Goal: Task Accomplishment & Management: Use online tool/utility

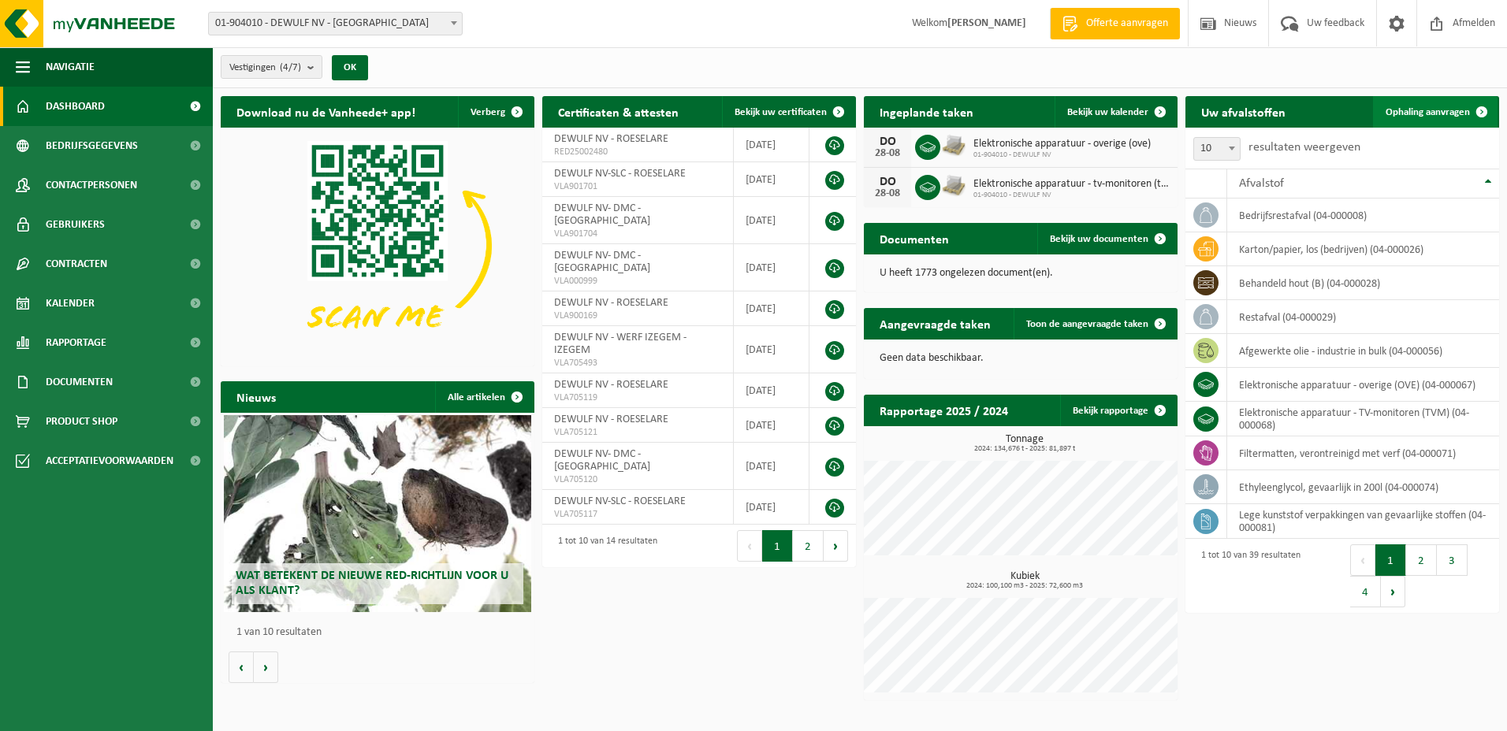
click at [1440, 110] on span "Ophaling aanvragen" at bounding box center [1428, 112] width 84 height 10
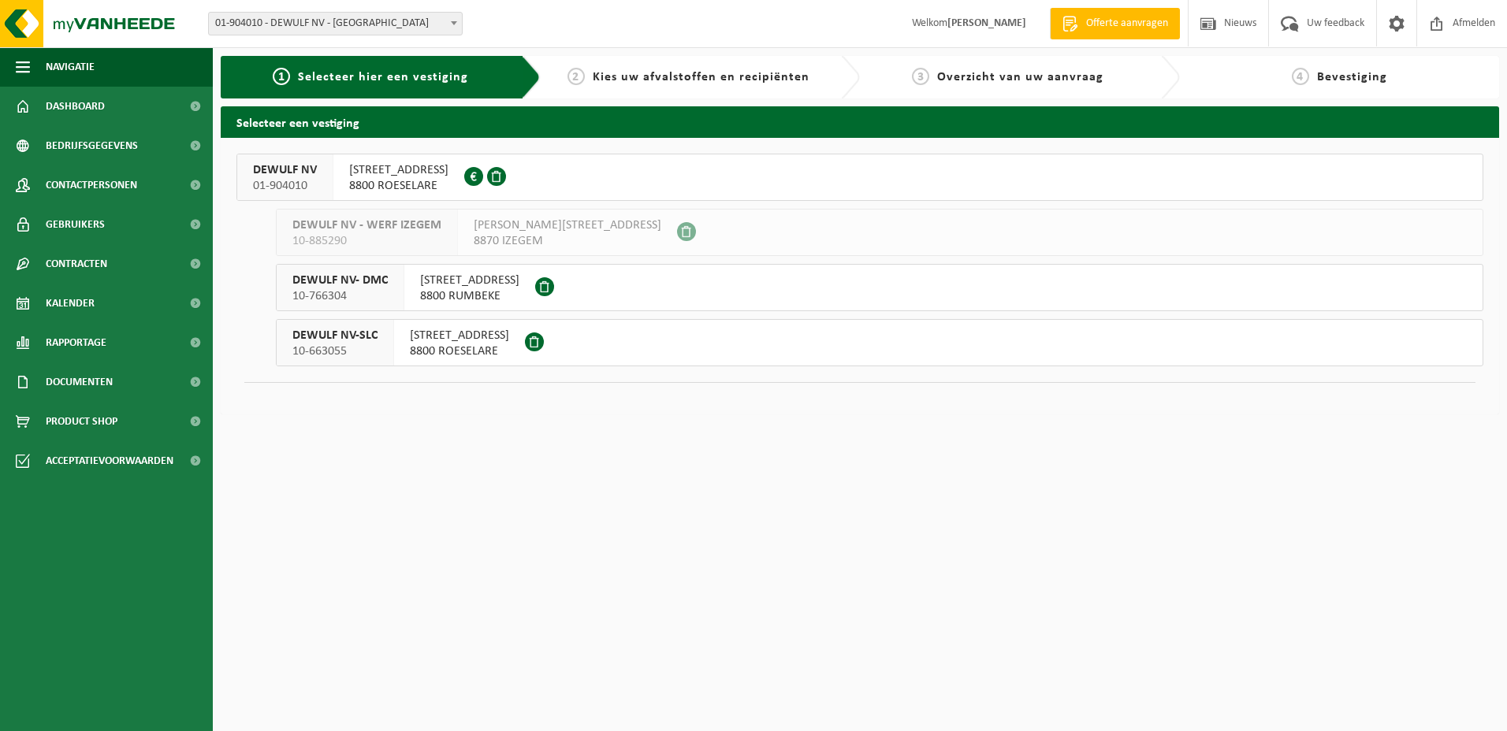
click at [369, 168] on span "MOORSEELSESTEENWEG 20" at bounding box center [398, 170] width 99 height 16
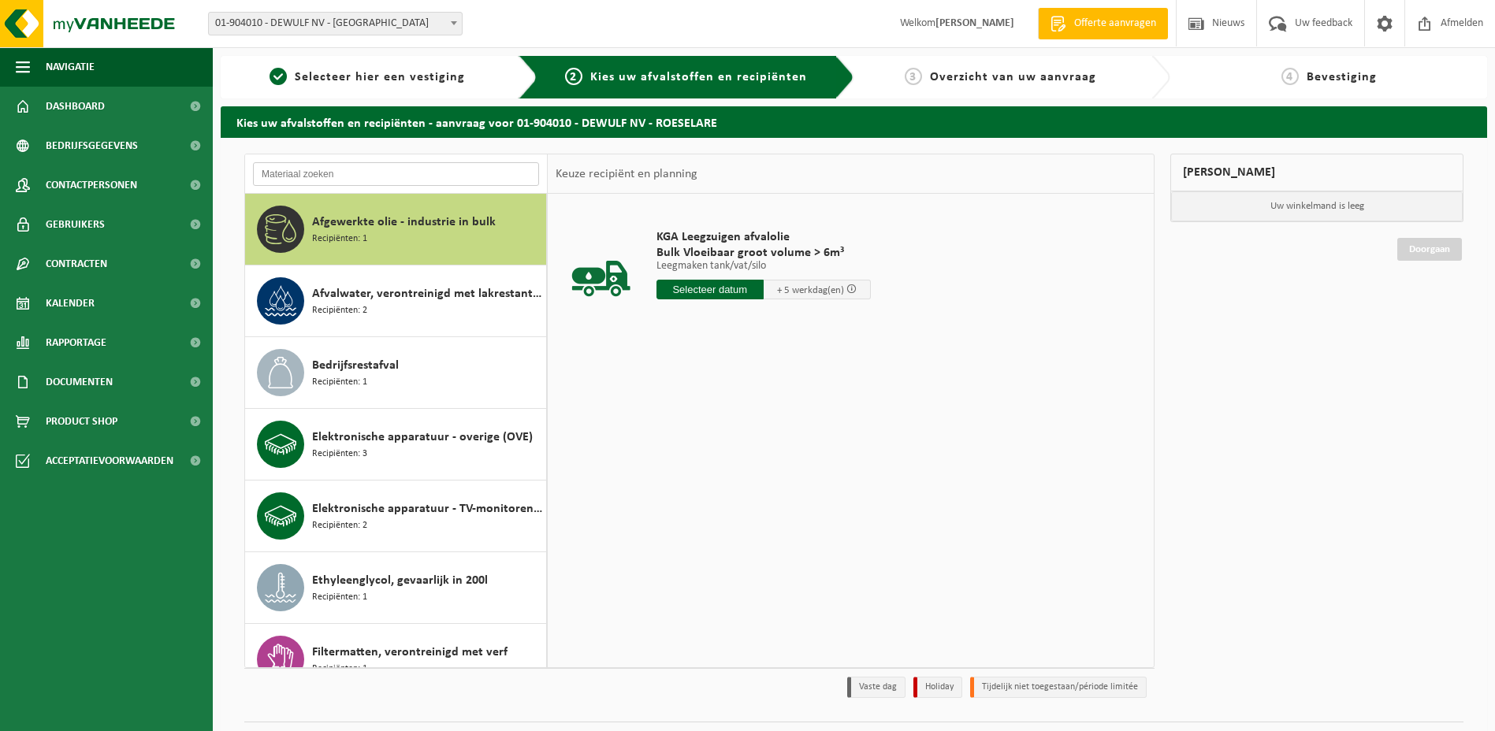
click at [314, 172] on input "text" at bounding box center [396, 174] width 286 height 24
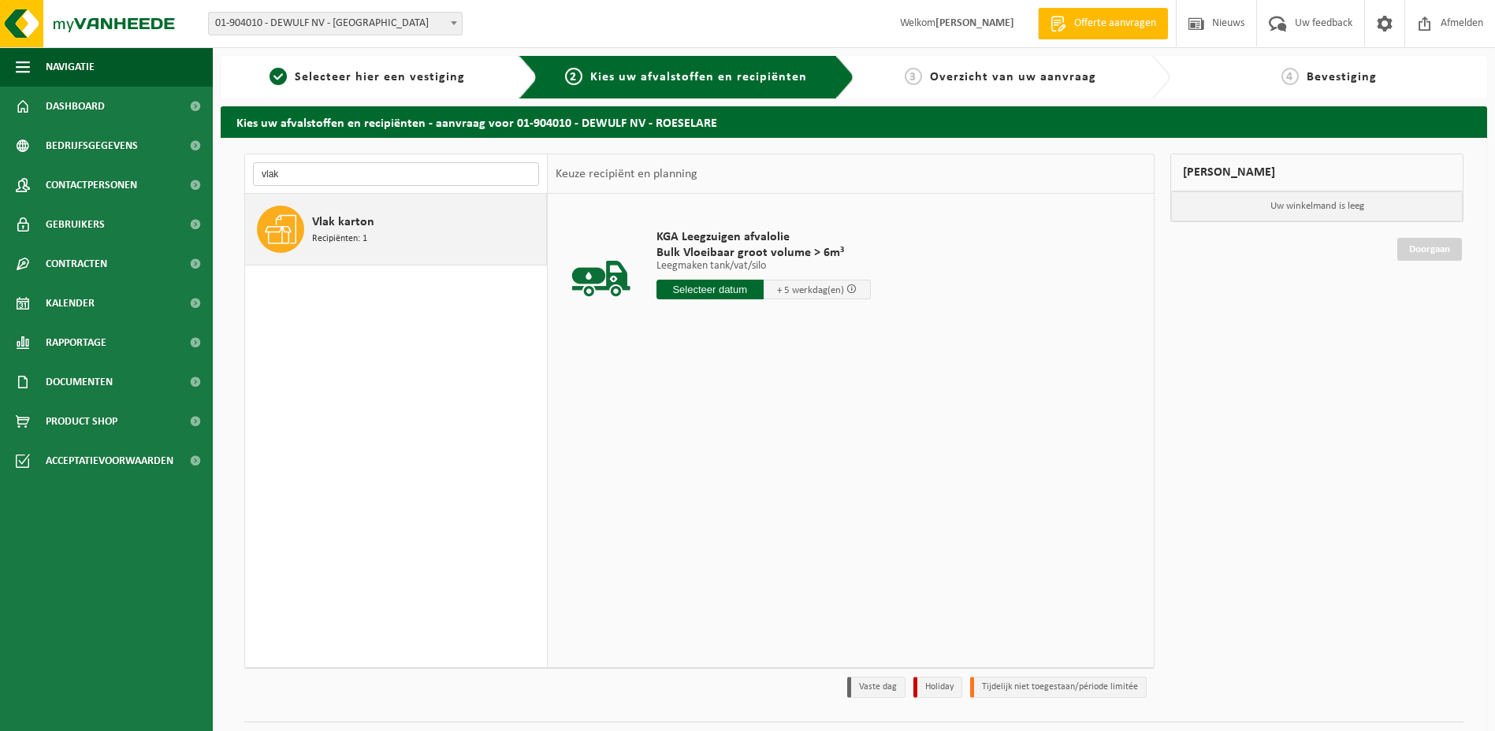
type input "vlak"
click at [326, 220] on span "Vlak karton" at bounding box center [343, 222] width 62 height 19
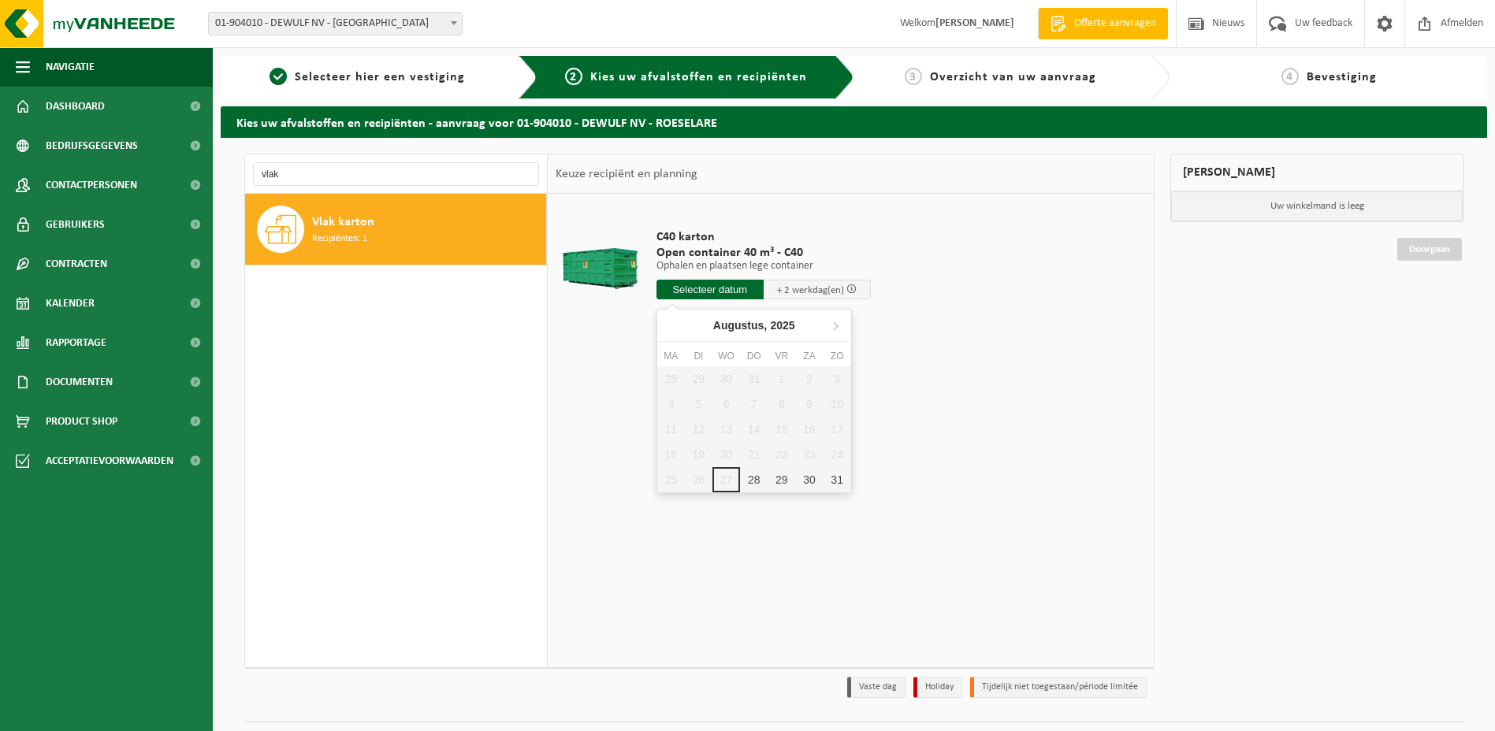
click at [697, 285] on input "text" at bounding box center [710, 290] width 107 height 20
click at [757, 482] on div "28" at bounding box center [754, 479] width 28 height 25
type input "Van 2025-08-28"
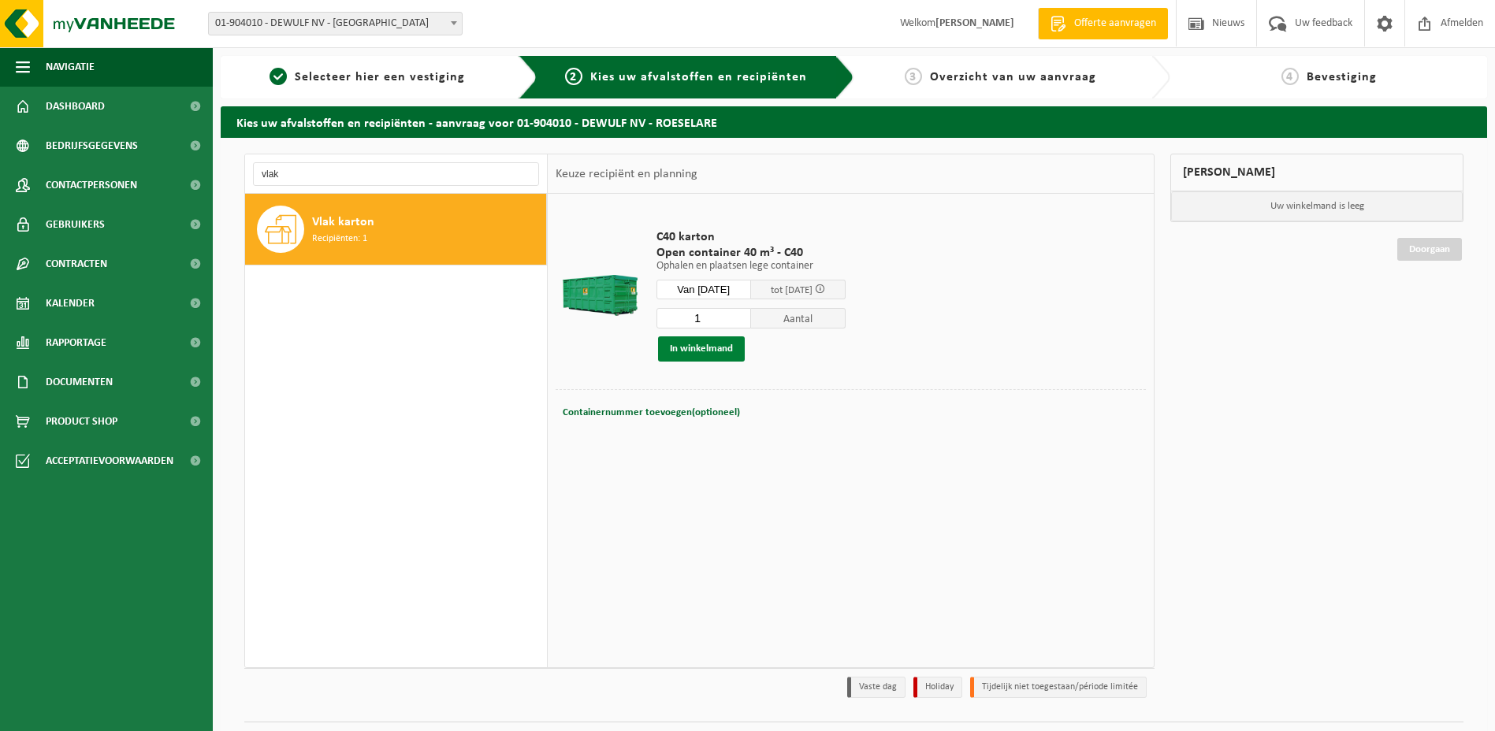
click at [707, 348] on button "In winkelmand" at bounding box center [701, 349] width 87 height 25
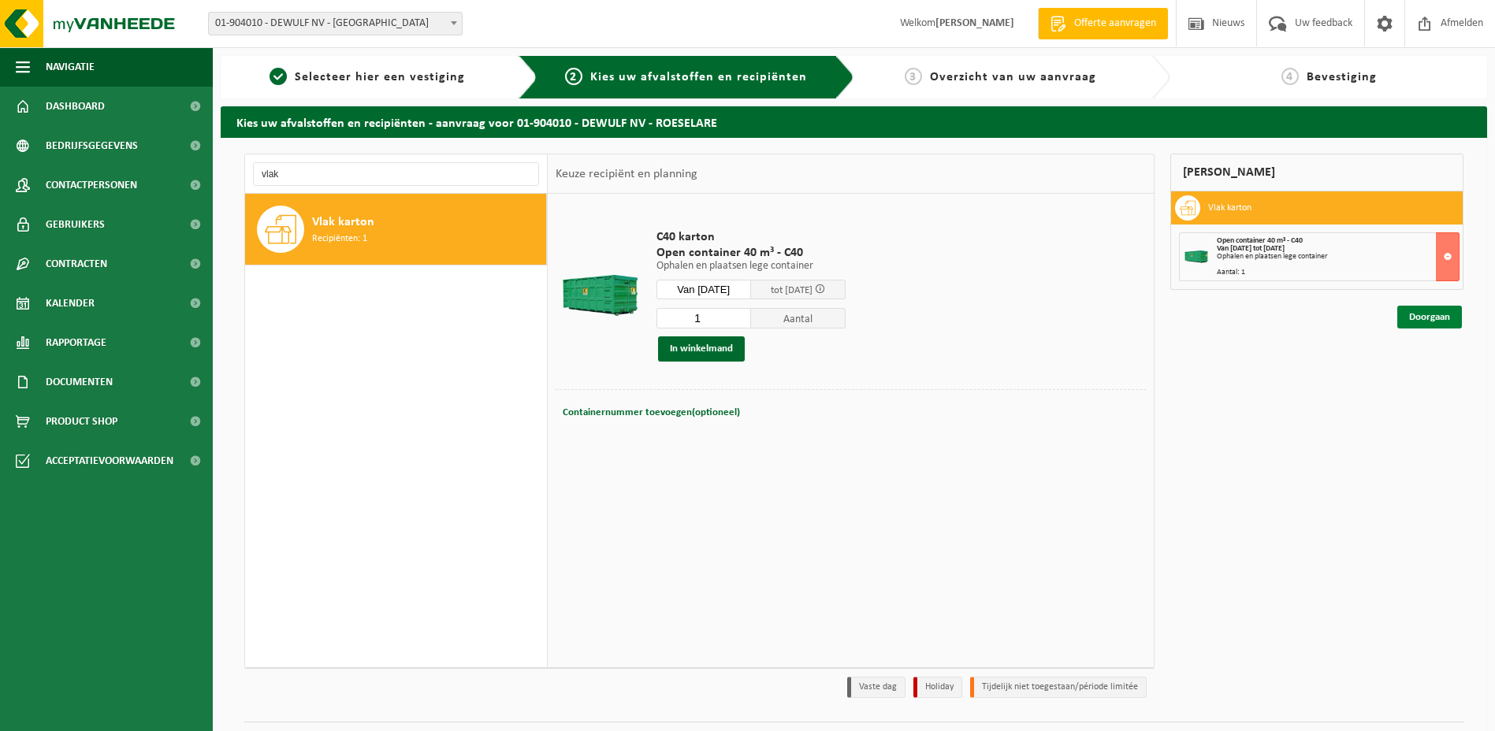
click at [1445, 317] on link "Doorgaan" at bounding box center [1429, 317] width 65 height 23
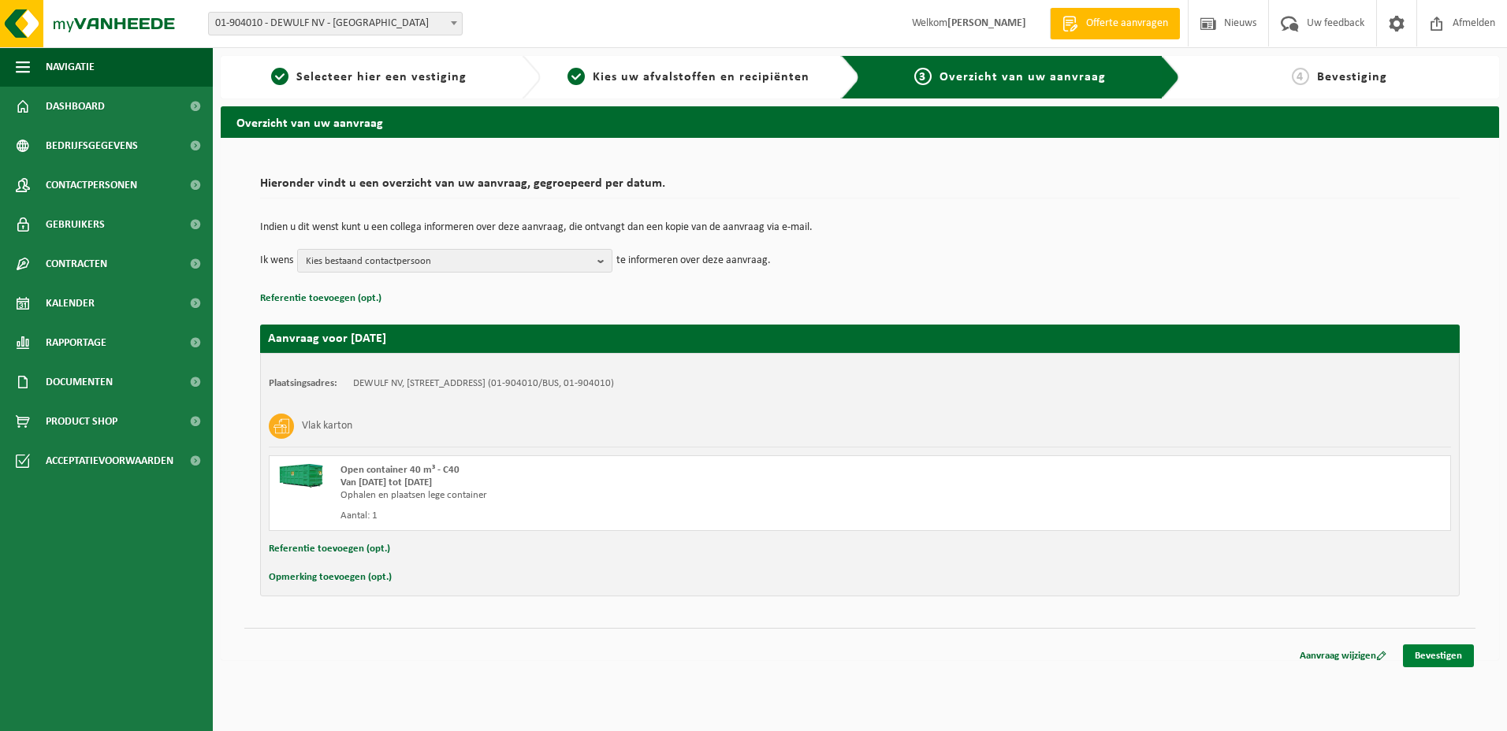
click at [1431, 657] on link "Bevestigen" at bounding box center [1438, 656] width 71 height 23
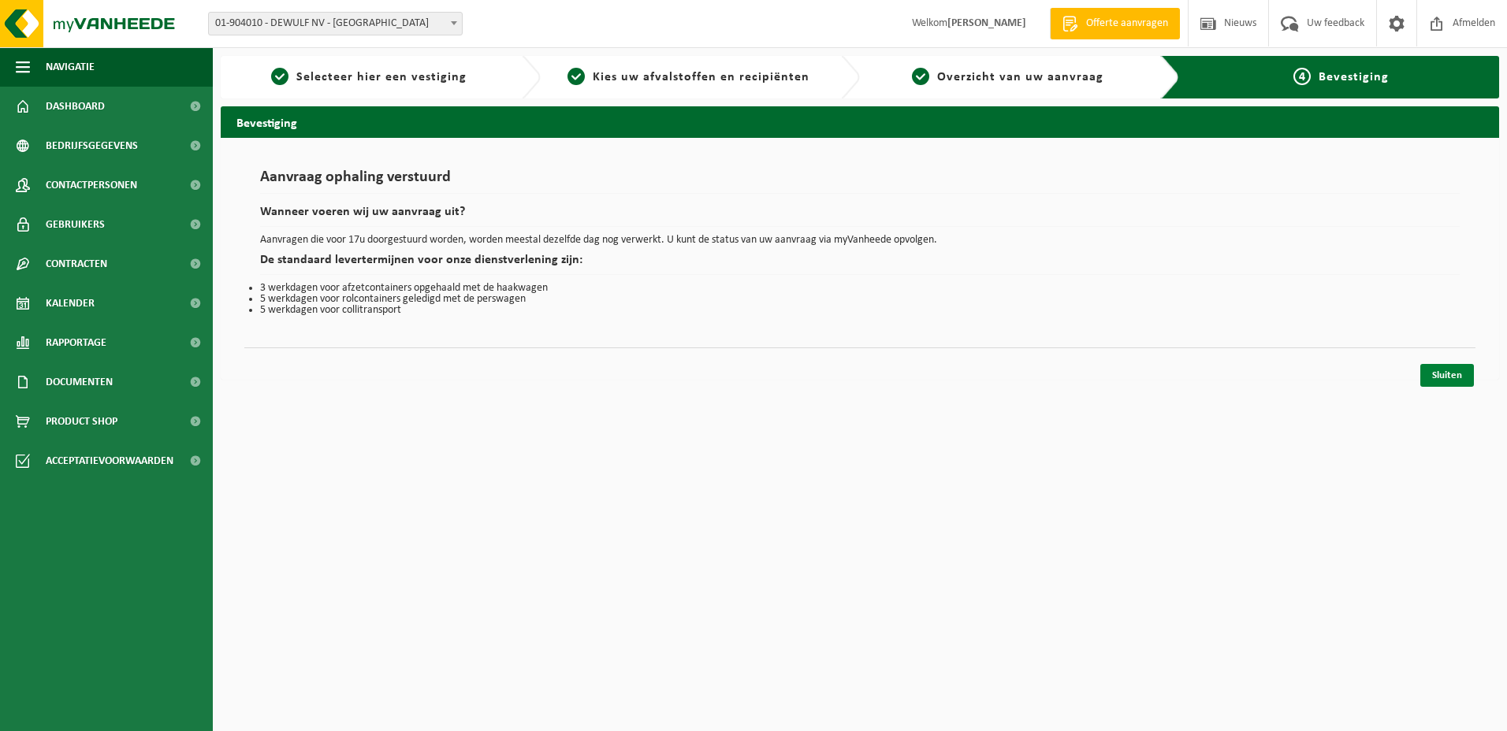
click at [1457, 377] on link "Sluiten" at bounding box center [1447, 375] width 54 height 23
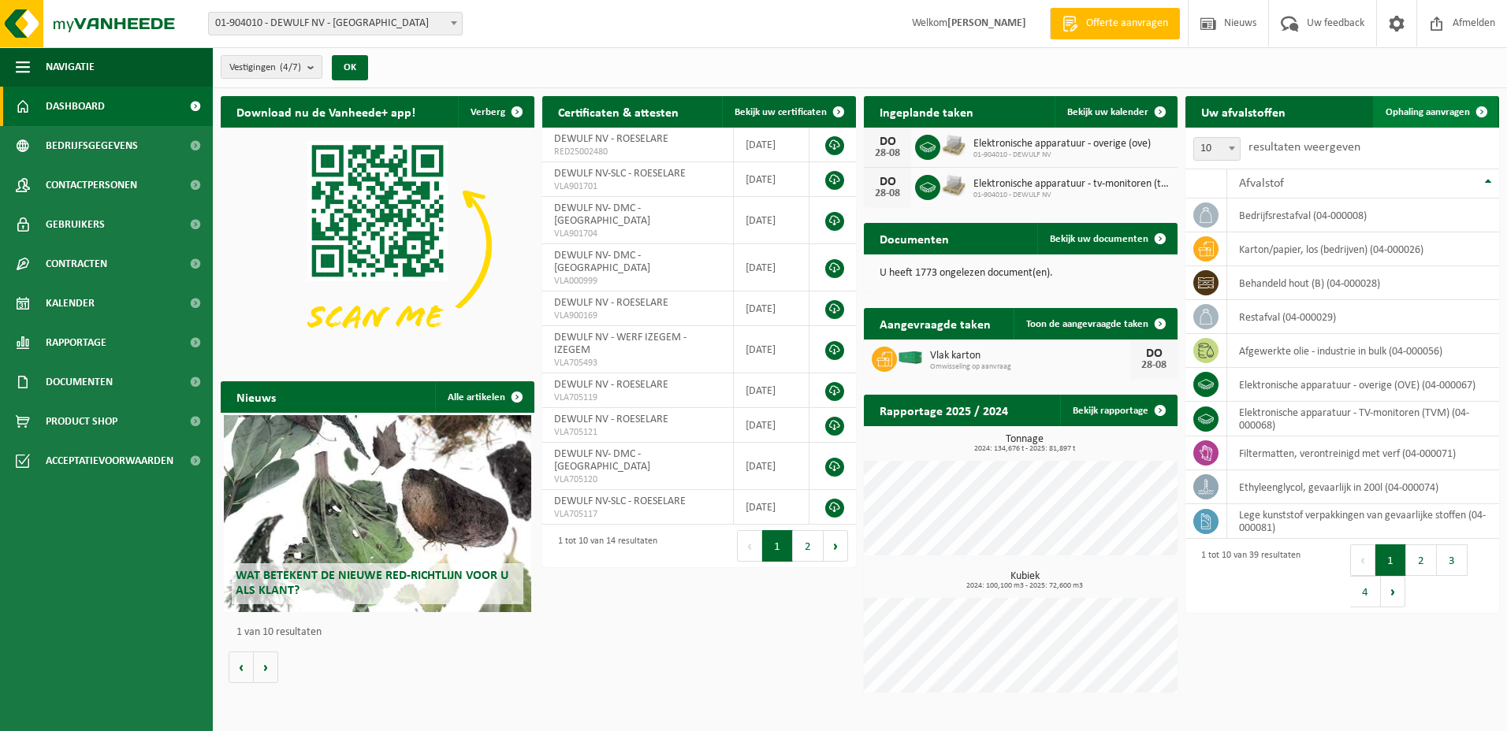
click at [1442, 110] on span "Ophaling aanvragen" at bounding box center [1428, 112] width 84 height 10
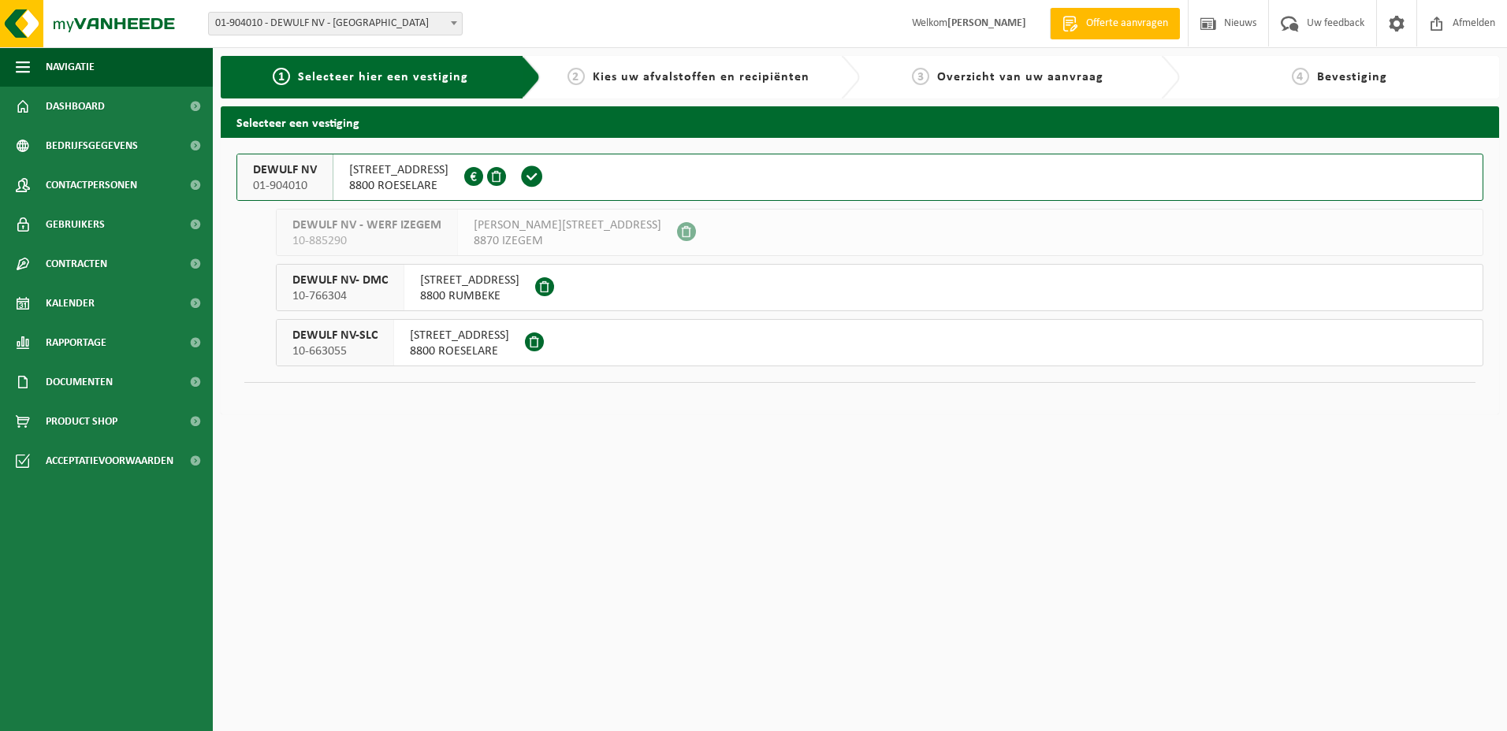
click at [509, 332] on span "MOORSEELSESTEENWEG 41A" at bounding box center [459, 336] width 99 height 16
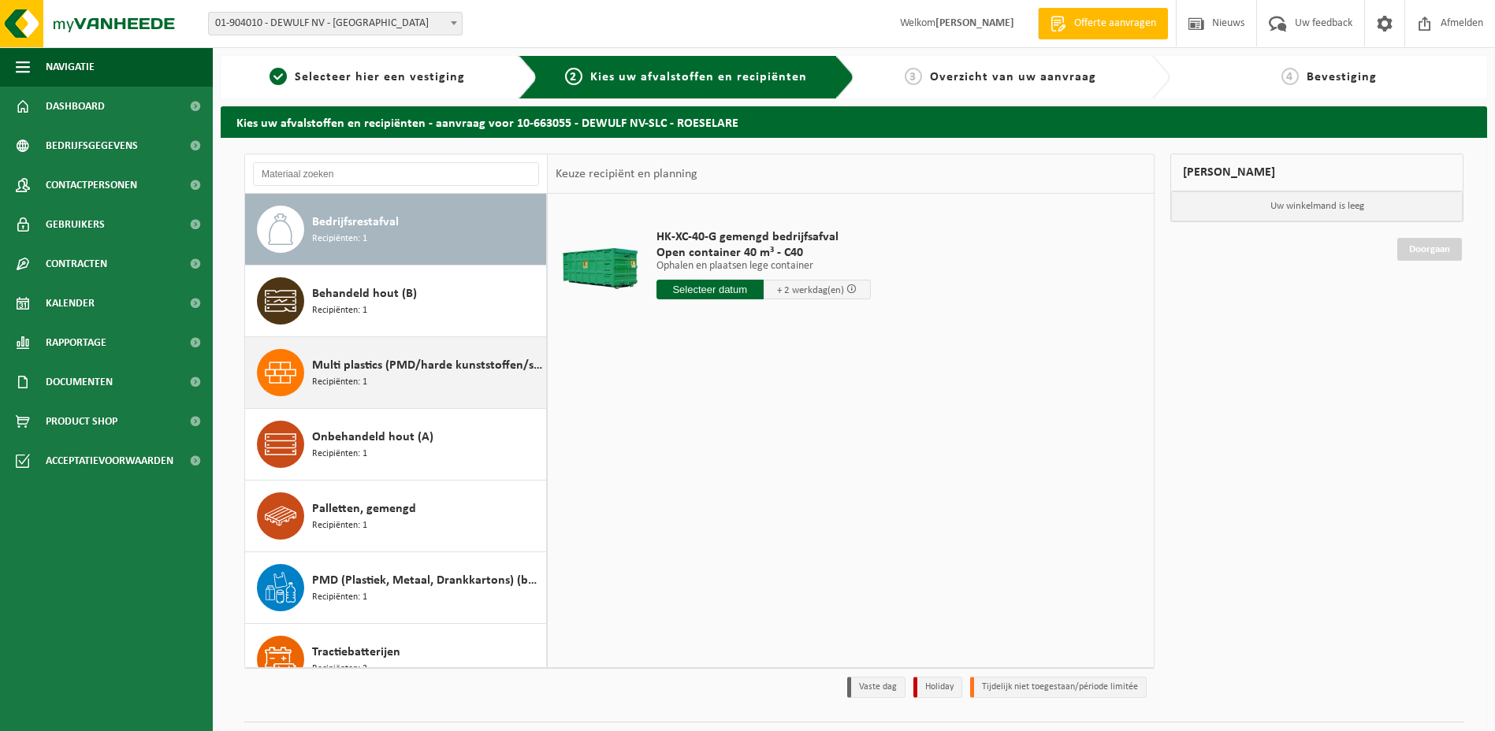
click at [358, 365] on span "Multi plastics (PMD/harde kunststoffen/spanbanden/EPS/folie naturel/folie gemen…" at bounding box center [427, 365] width 230 height 19
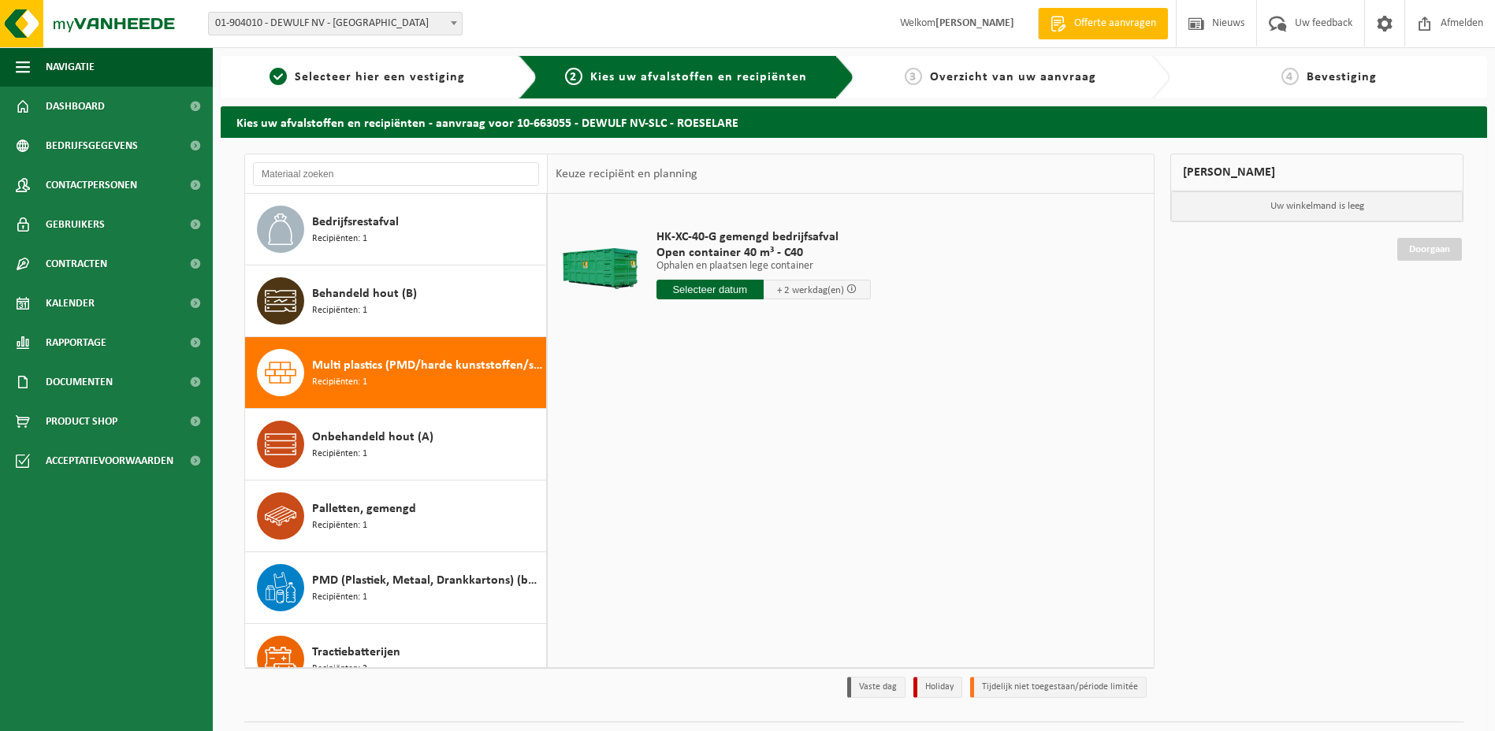
scroll to position [99, 0]
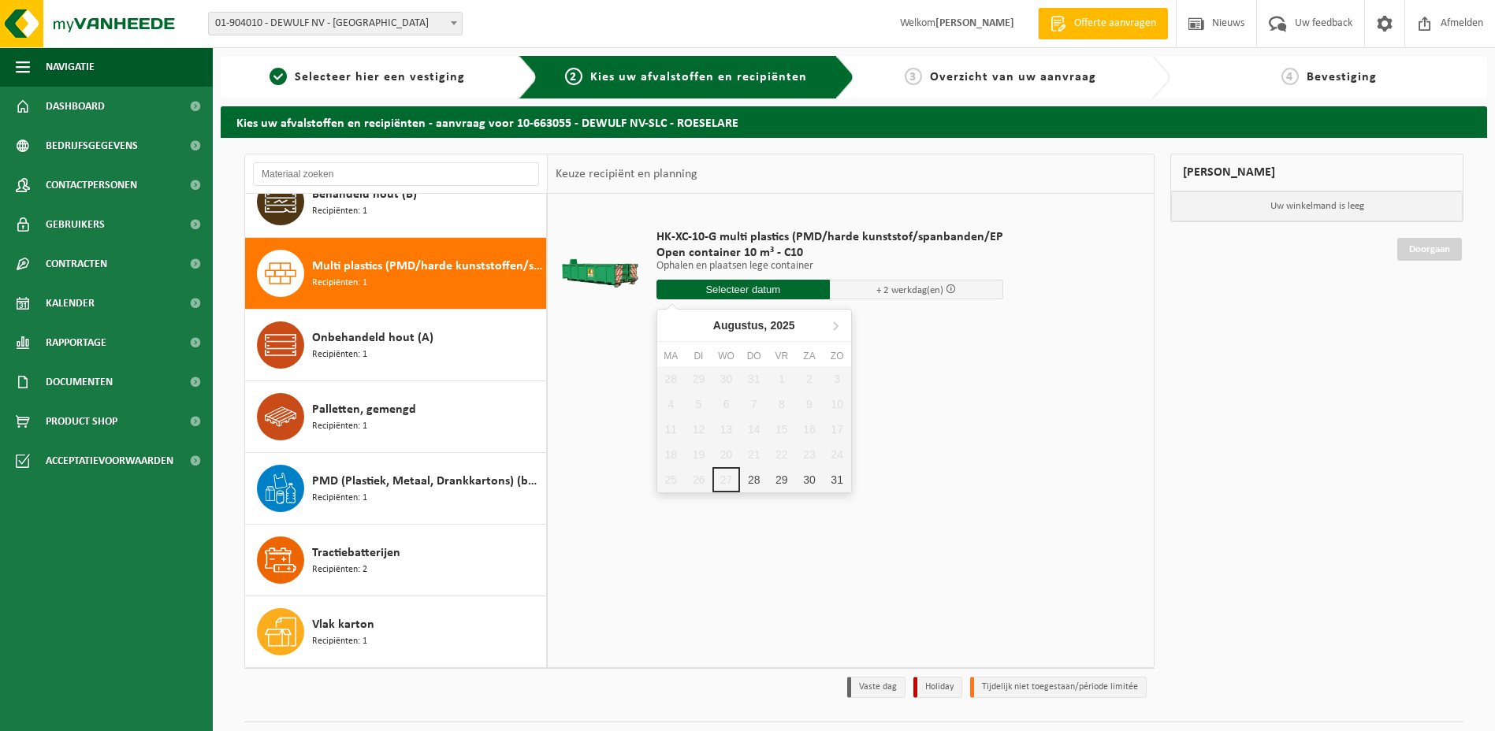
click at [732, 285] on input "text" at bounding box center [743, 290] width 173 height 20
click at [751, 479] on div "28" at bounding box center [754, 479] width 28 height 25
type input "Van 2025-08-28"
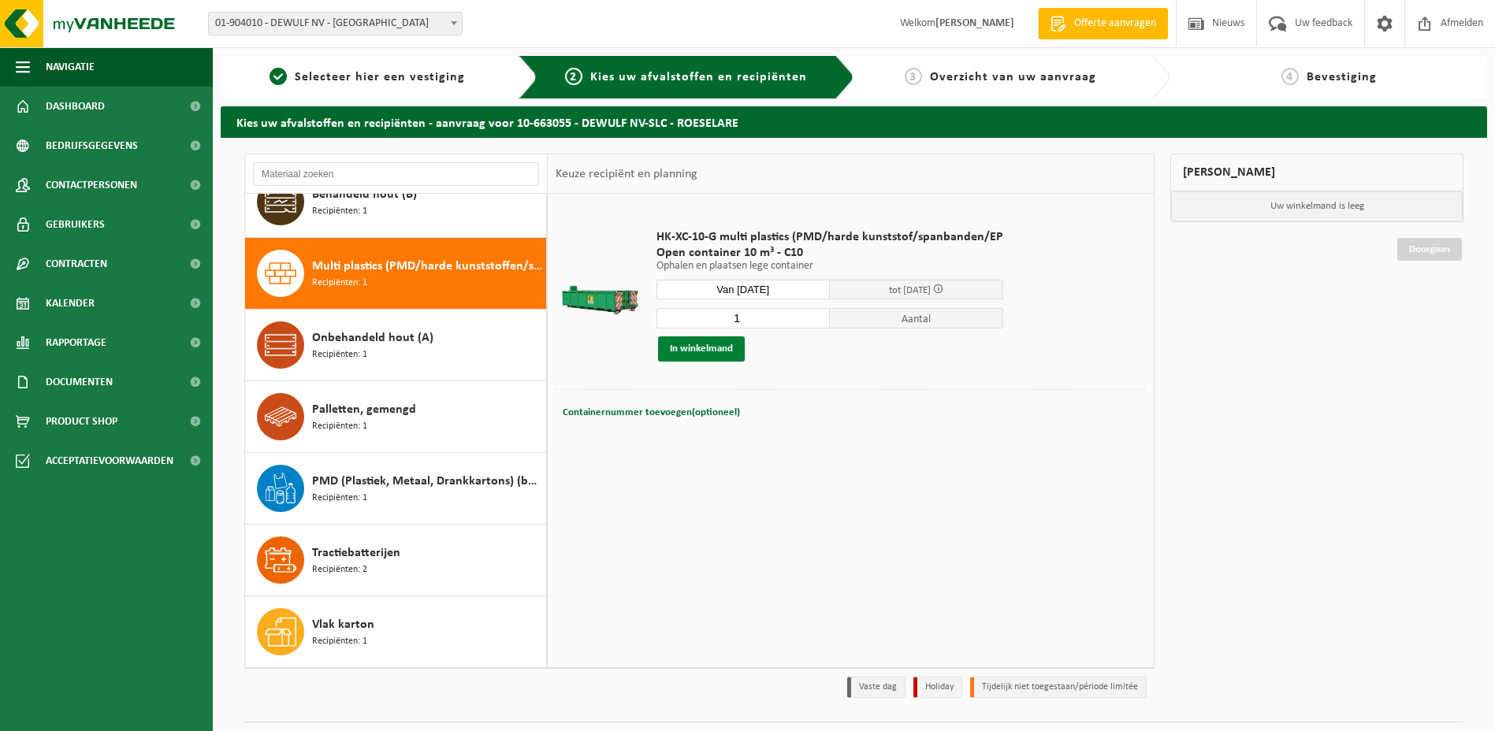
click at [709, 345] on button "In winkelmand" at bounding box center [701, 349] width 87 height 25
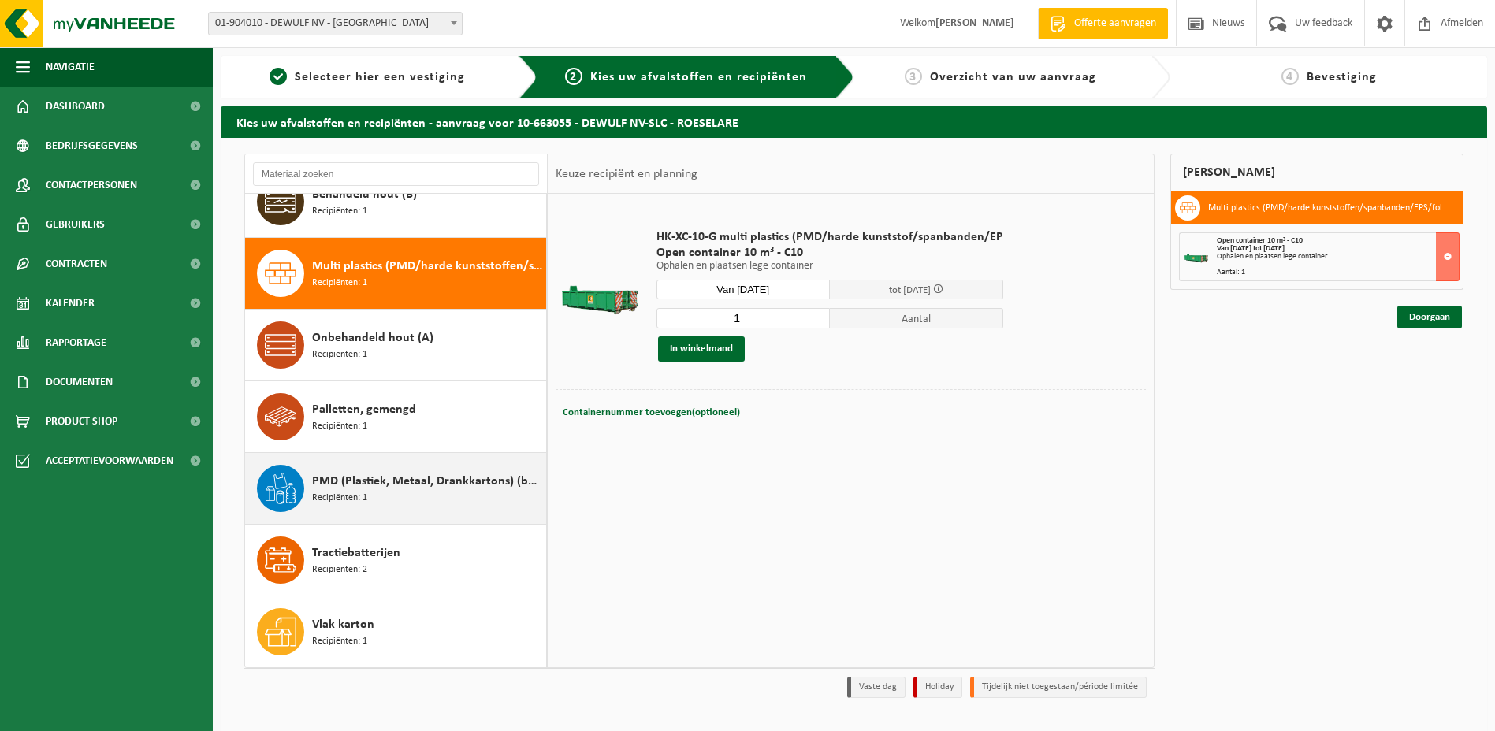
scroll to position [39, 0]
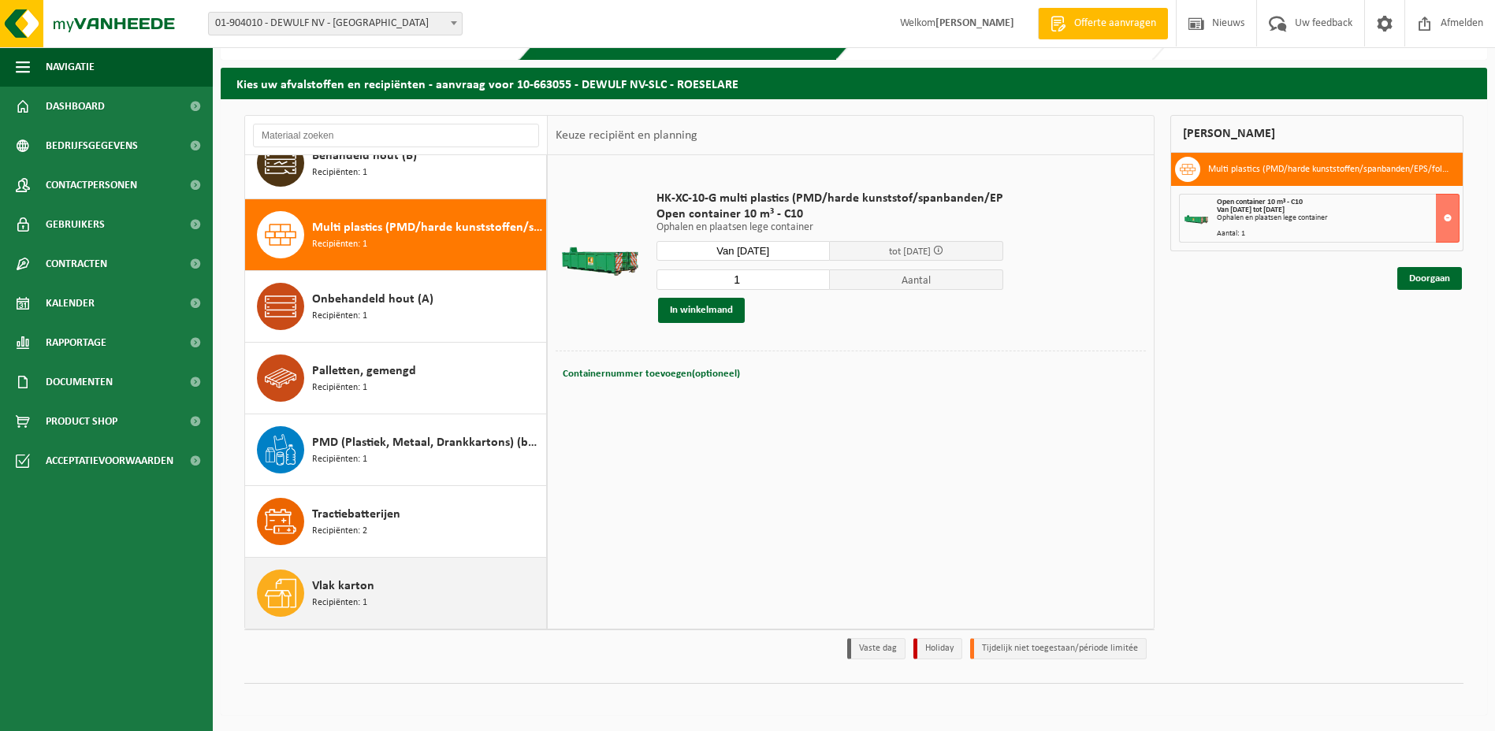
click at [346, 590] on span "Vlak karton" at bounding box center [343, 586] width 62 height 19
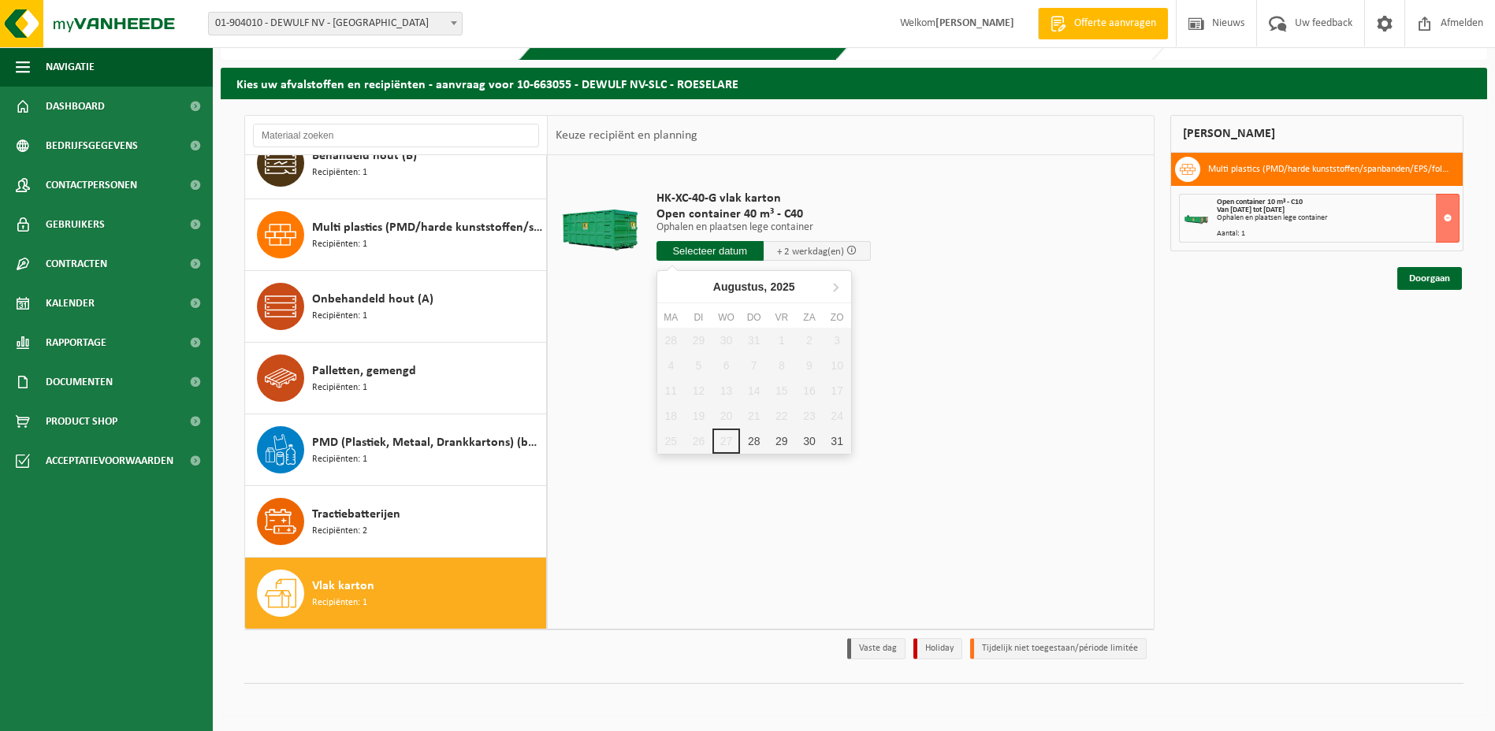
click at [701, 251] on input "text" at bounding box center [710, 251] width 107 height 20
click at [750, 441] on div "28" at bounding box center [754, 441] width 28 height 25
type input "Van 2025-08-28"
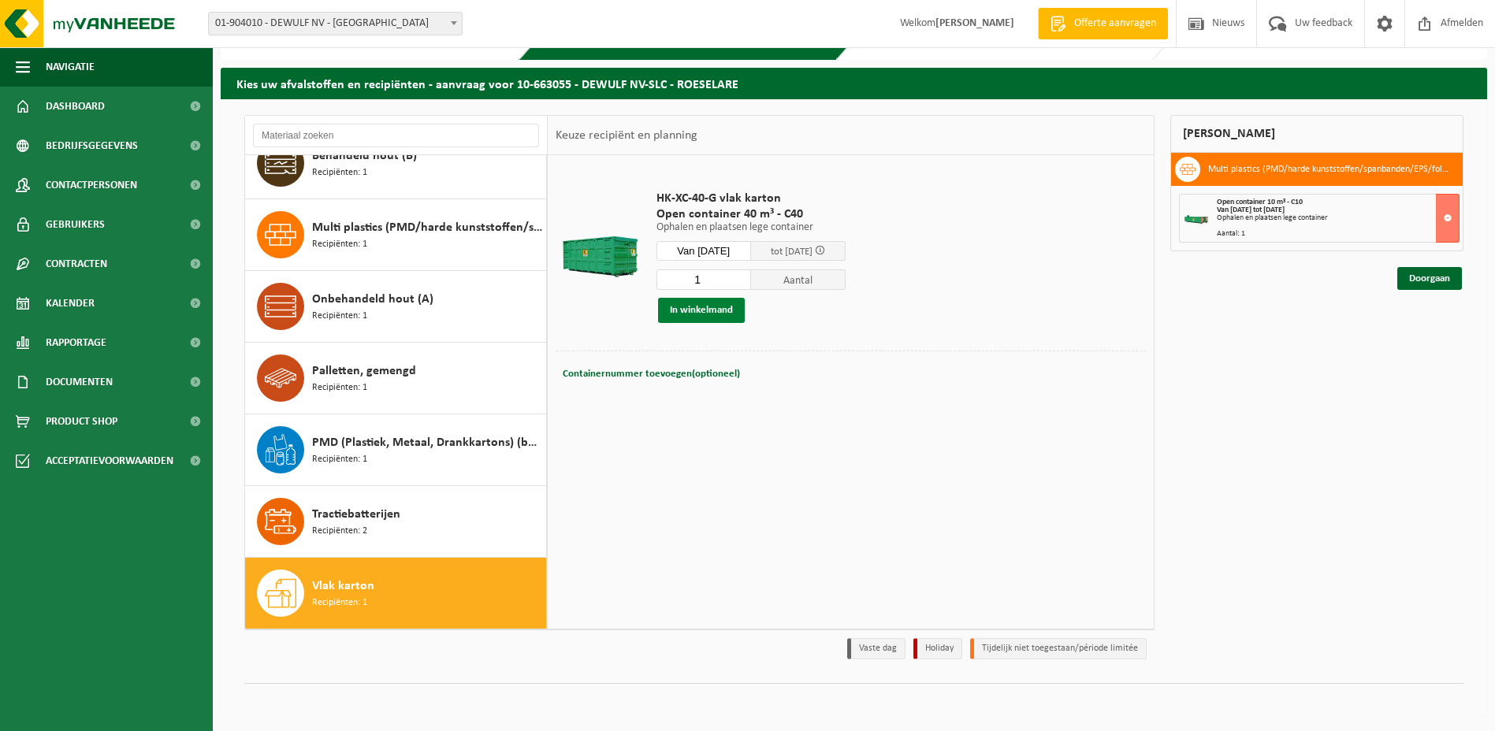
click at [709, 311] on button "In winkelmand" at bounding box center [701, 310] width 87 height 25
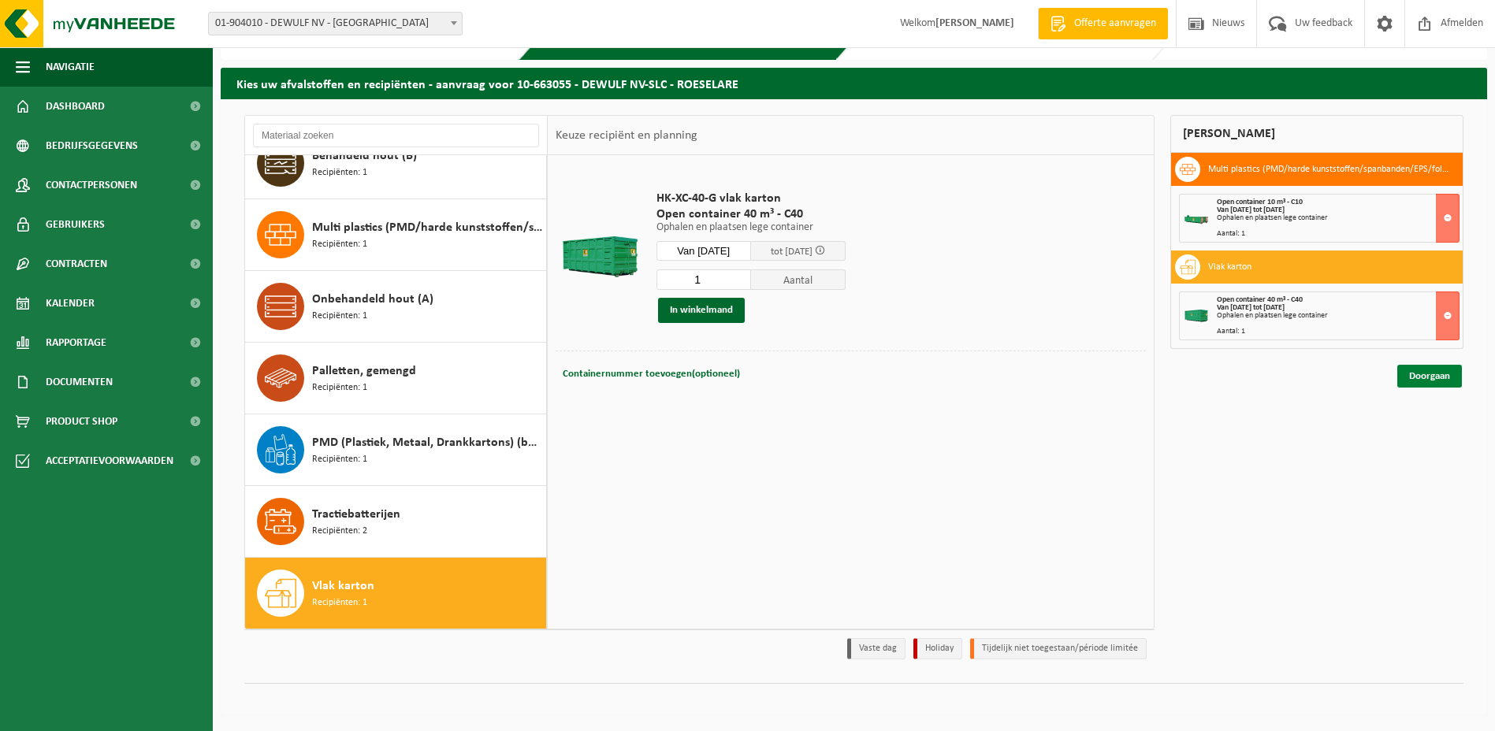
click at [1420, 374] on link "Doorgaan" at bounding box center [1429, 376] width 65 height 23
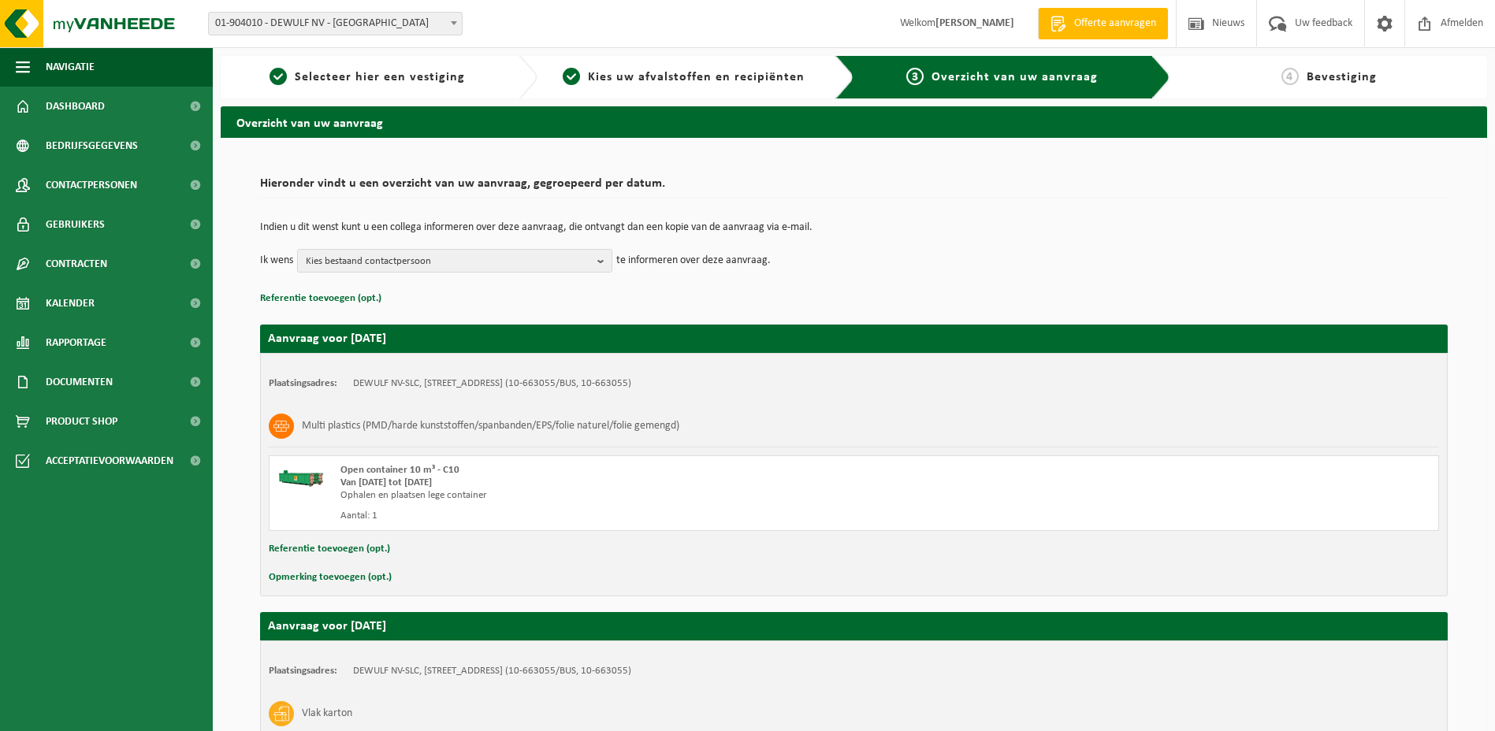
scroll to position [233, 0]
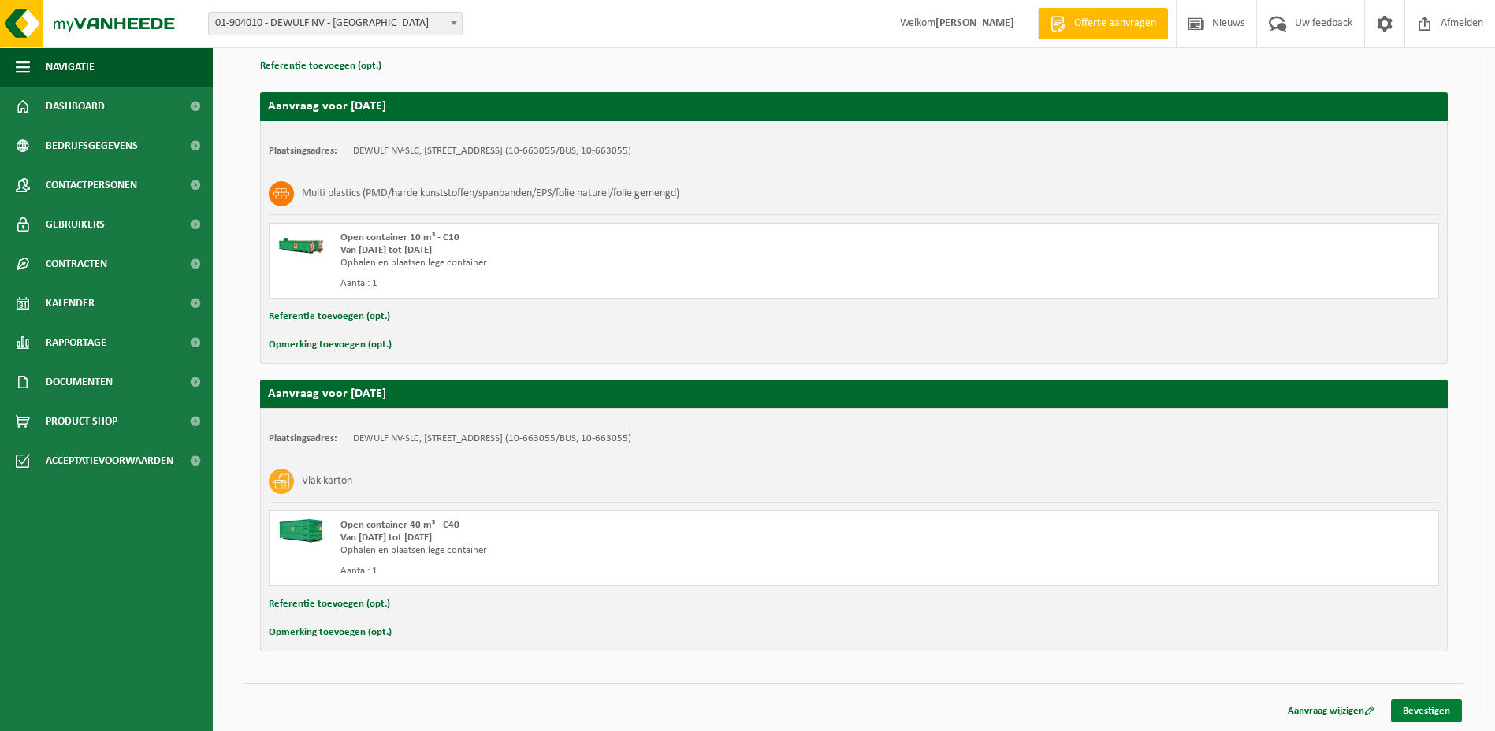
click at [1416, 713] on link "Bevestigen" at bounding box center [1426, 711] width 71 height 23
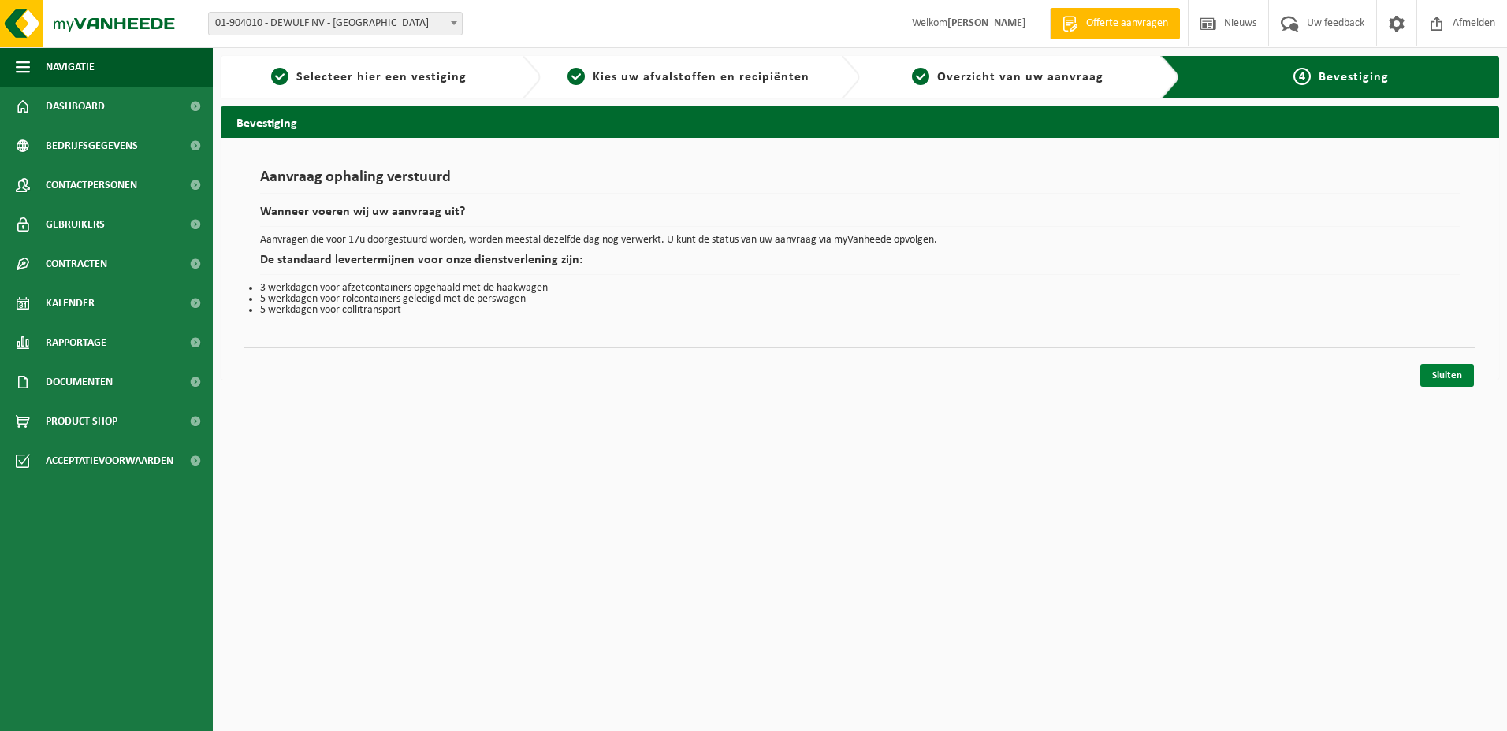
click at [1450, 373] on link "Sluiten" at bounding box center [1447, 375] width 54 height 23
